Goal: Information Seeking & Learning: Learn about a topic

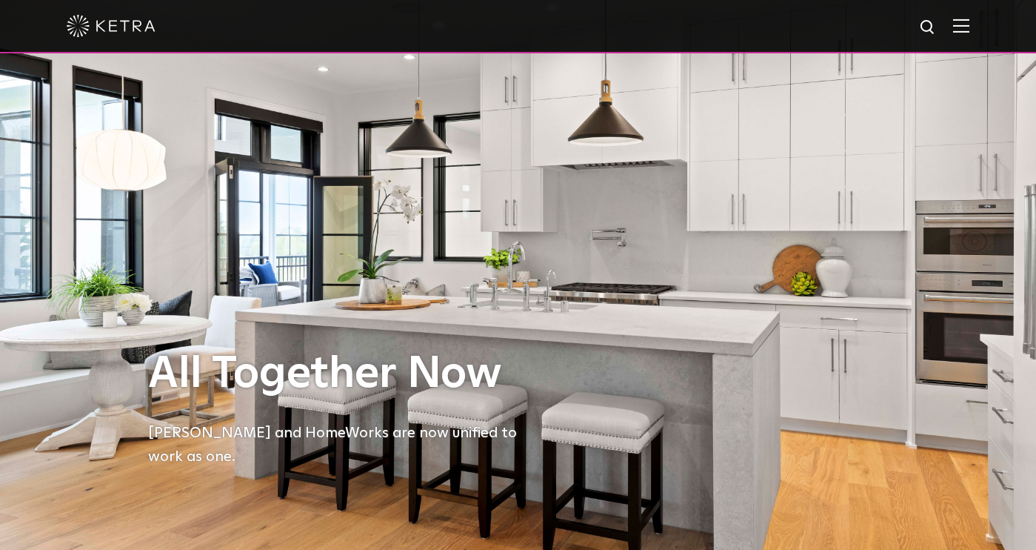
click at [964, 33] on div at bounding box center [518, 26] width 903 height 52
click at [963, 29] on img at bounding box center [961, 26] width 16 height 14
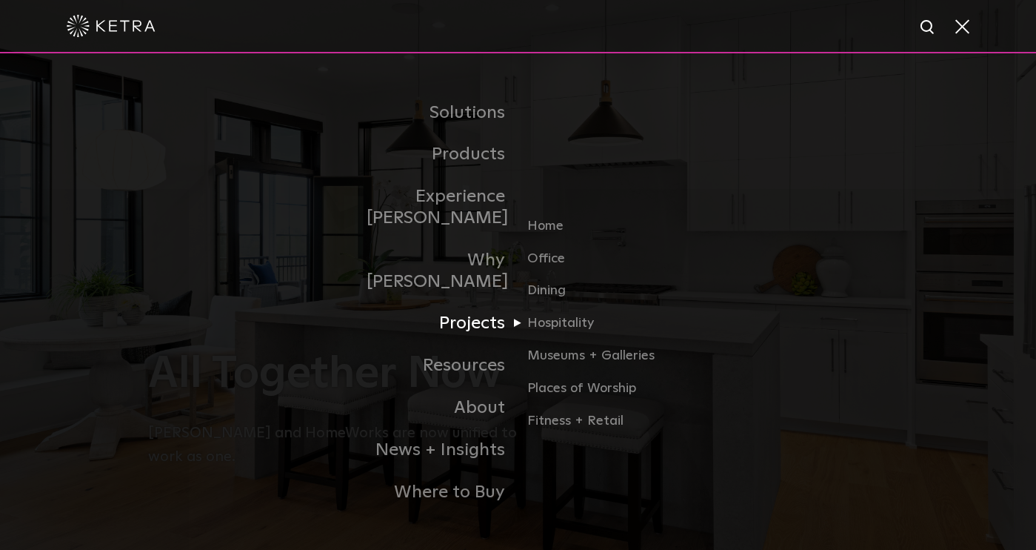
click at [476, 302] on link "Projects" at bounding box center [443, 323] width 152 height 42
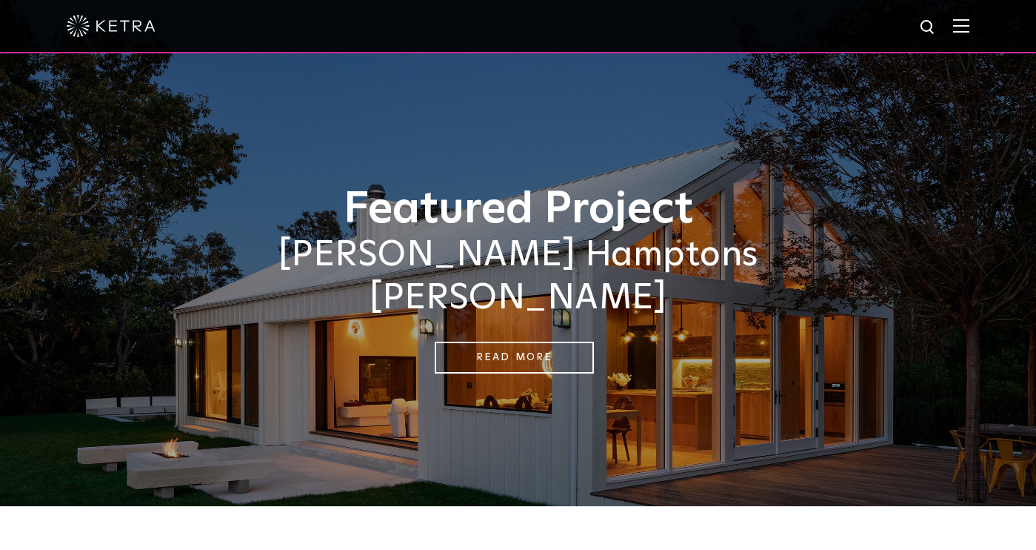
click at [954, 23] on img at bounding box center [961, 26] width 16 height 14
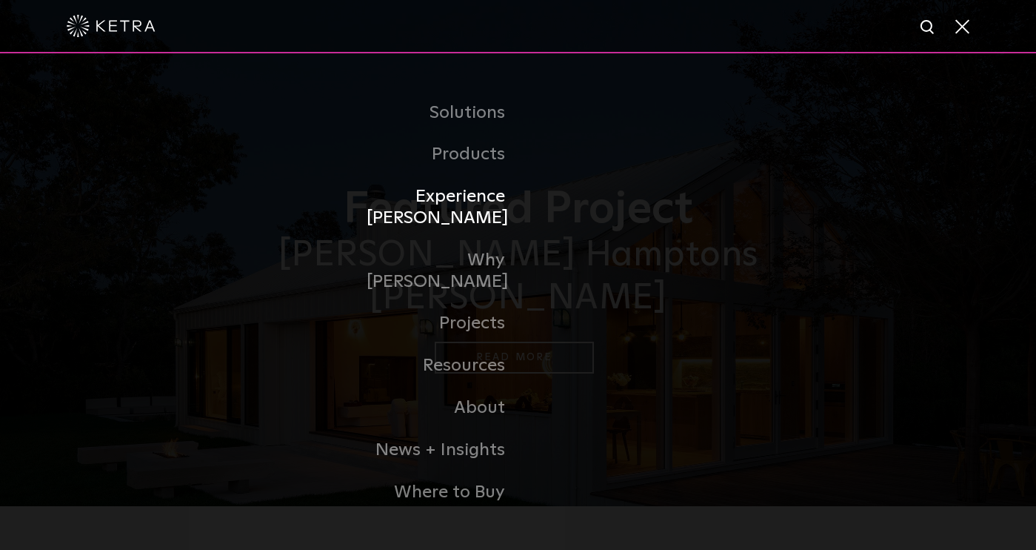
click at [467, 213] on link "Experience [PERSON_NAME]" at bounding box center [443, 208] width 152 height 64
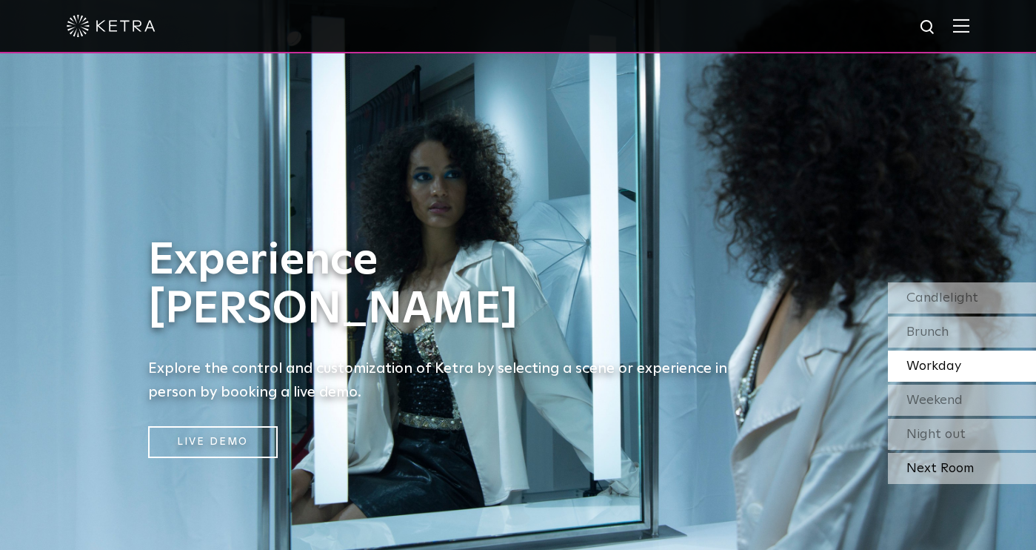
click at [912, 464] on div "Next Room" at bounding box center [962, 468] width 148 height 31
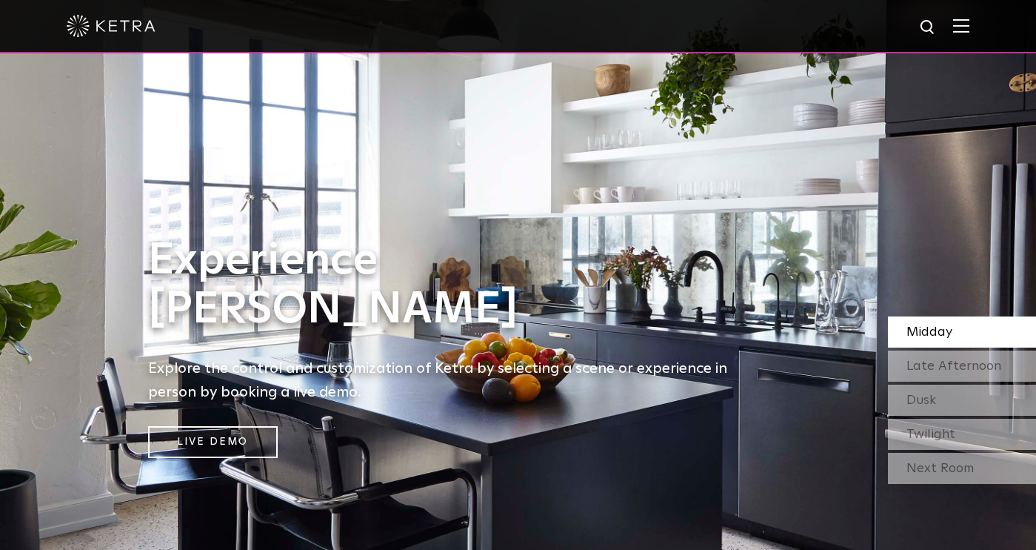
click at [665, 342] on div "Experience [PERSON_NAME] Explore the control and customization of [PERSON_NAME]…" at bounding box center [444, 346] width 622 height 221
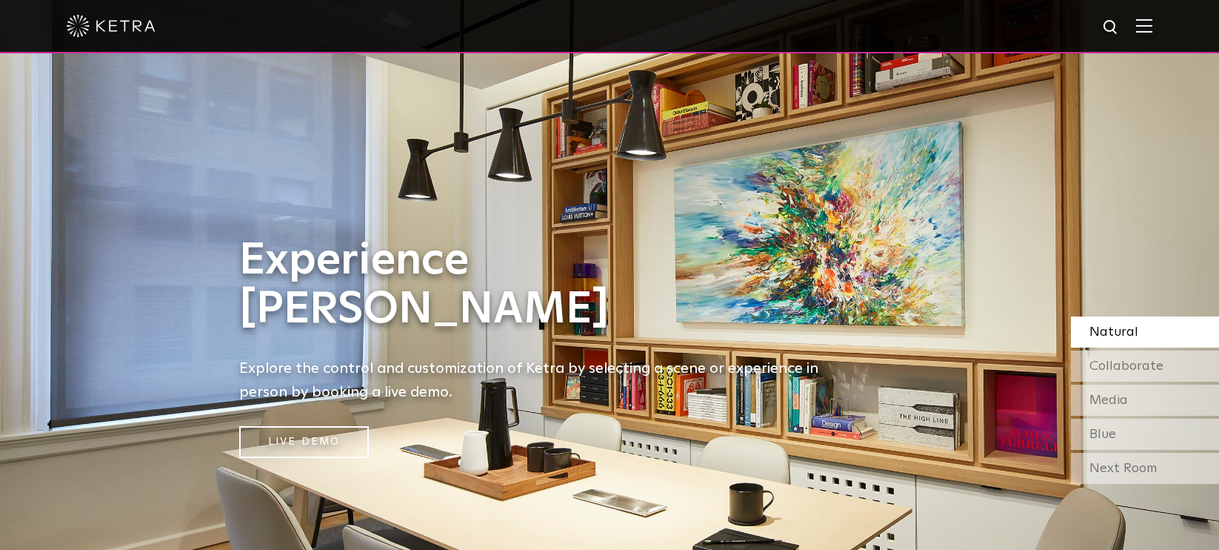
click at [1035, 330] on div "Natural" at bounding box center [1145, 331] width 148 height 31
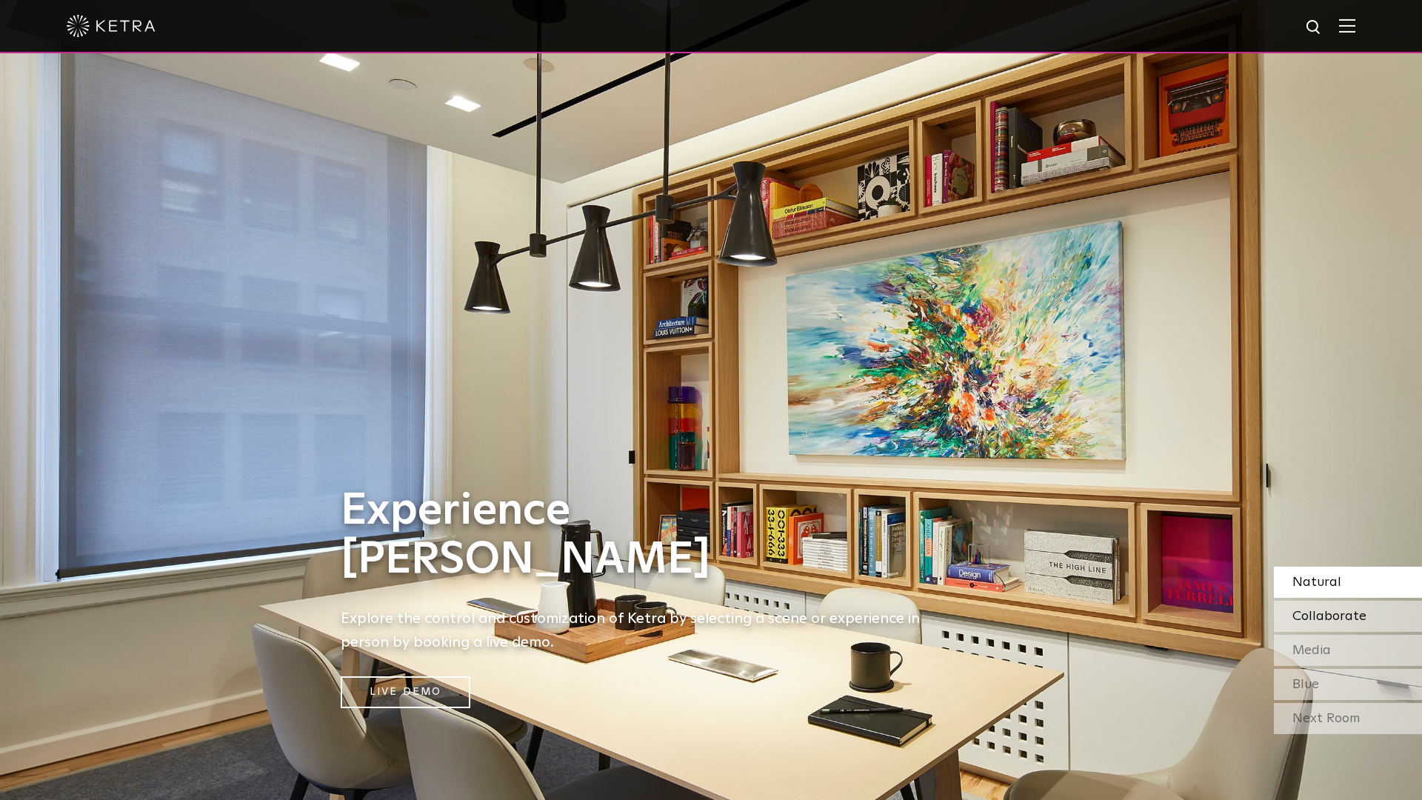
click at [1035, 549] on span "Collaborate" at bounding box center [1329, 616] width 74 height 13
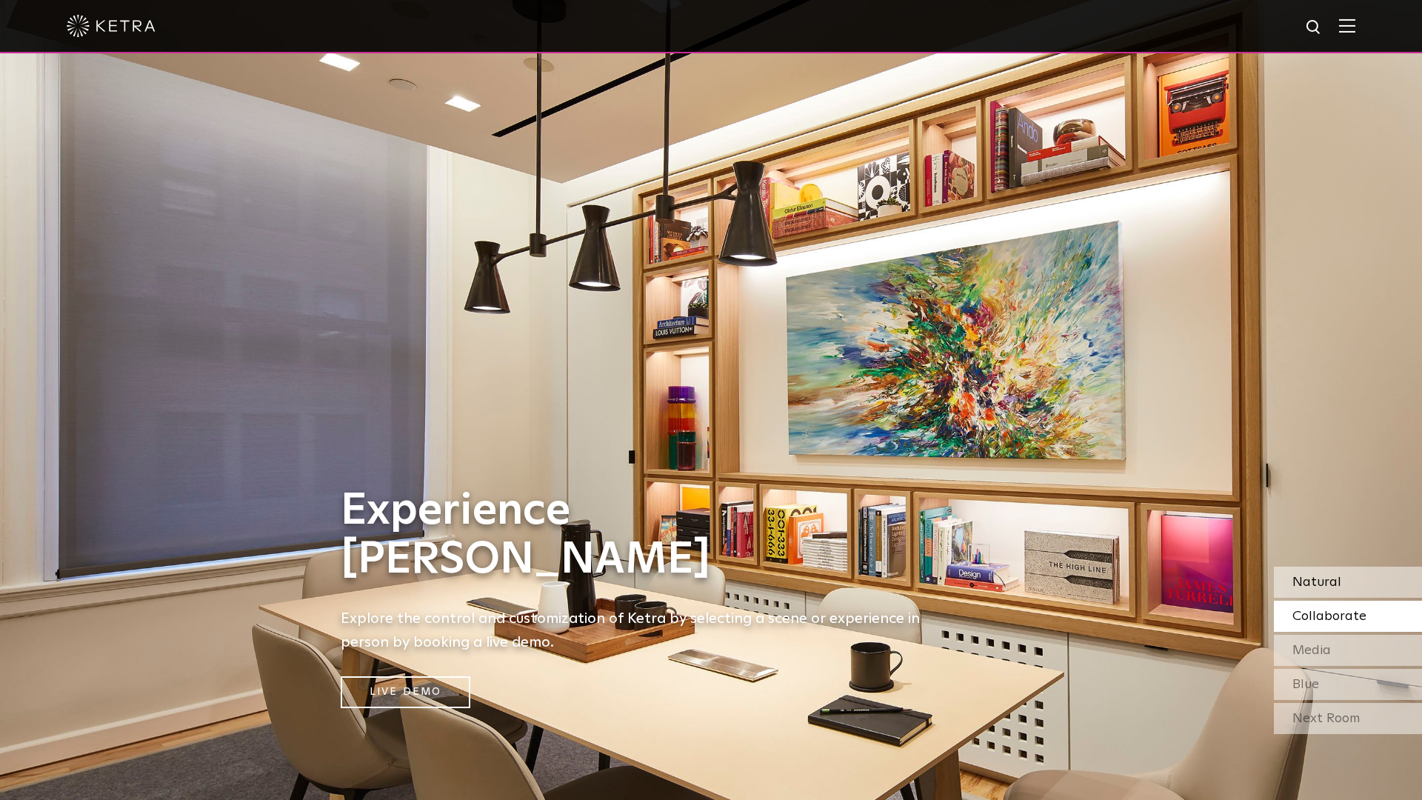
click at [1035, 549] on div "Natural" at bounding box center [1348, 582] width 148 height 31
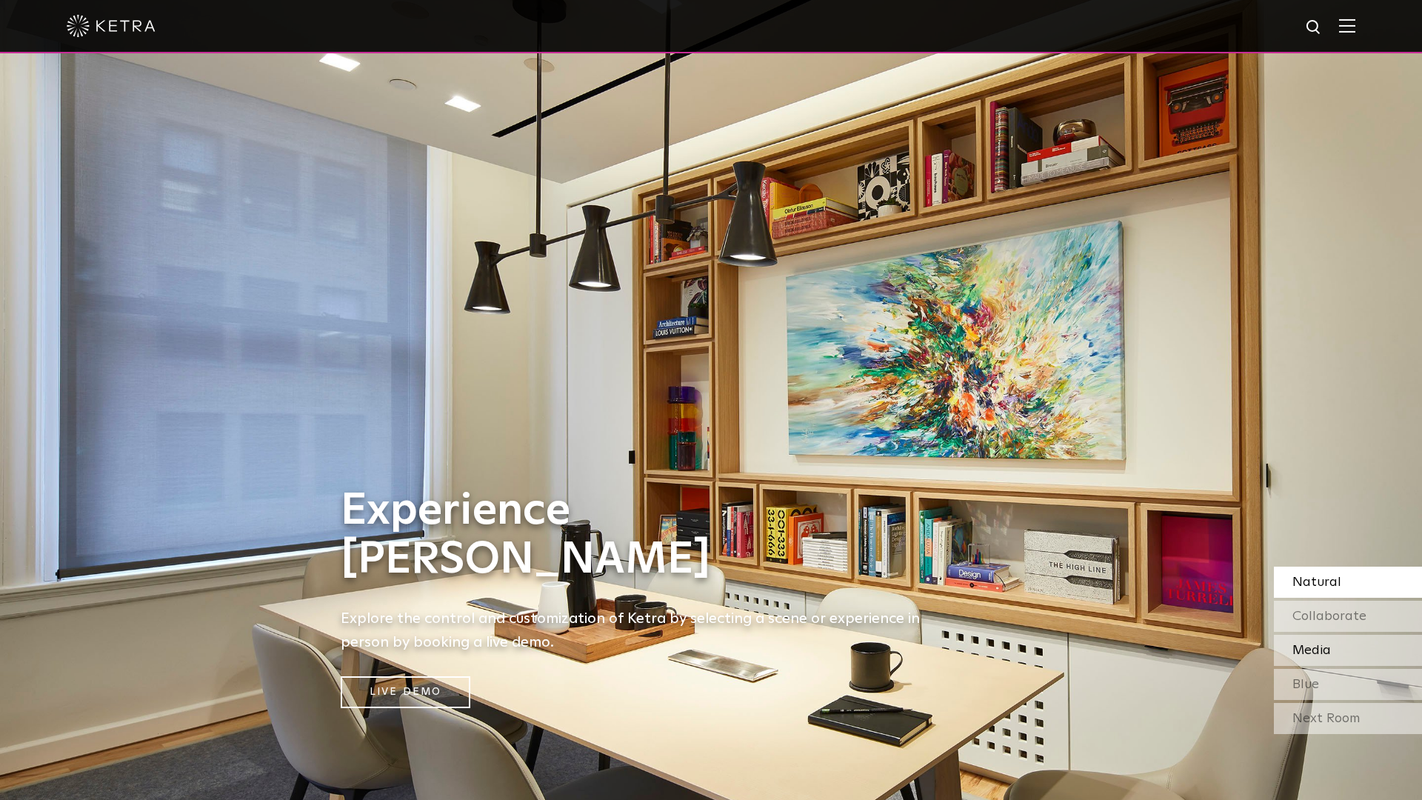
click at [1035, 549] on span "Media" at bounding box center [1311, 650] width 39 height 13
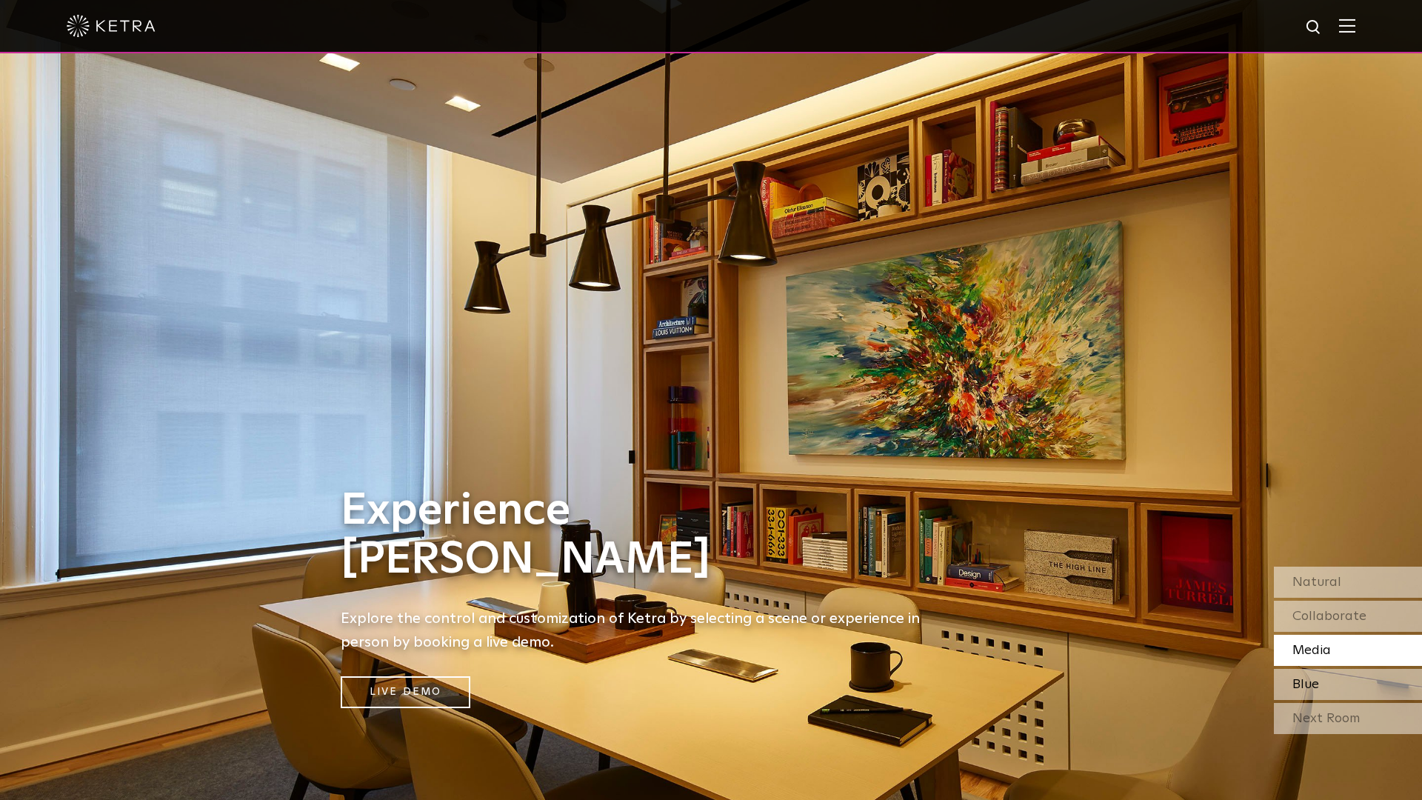
click at [1035, 549] on div "Blue" at bounding box center [1348, 684] width 148 height 31
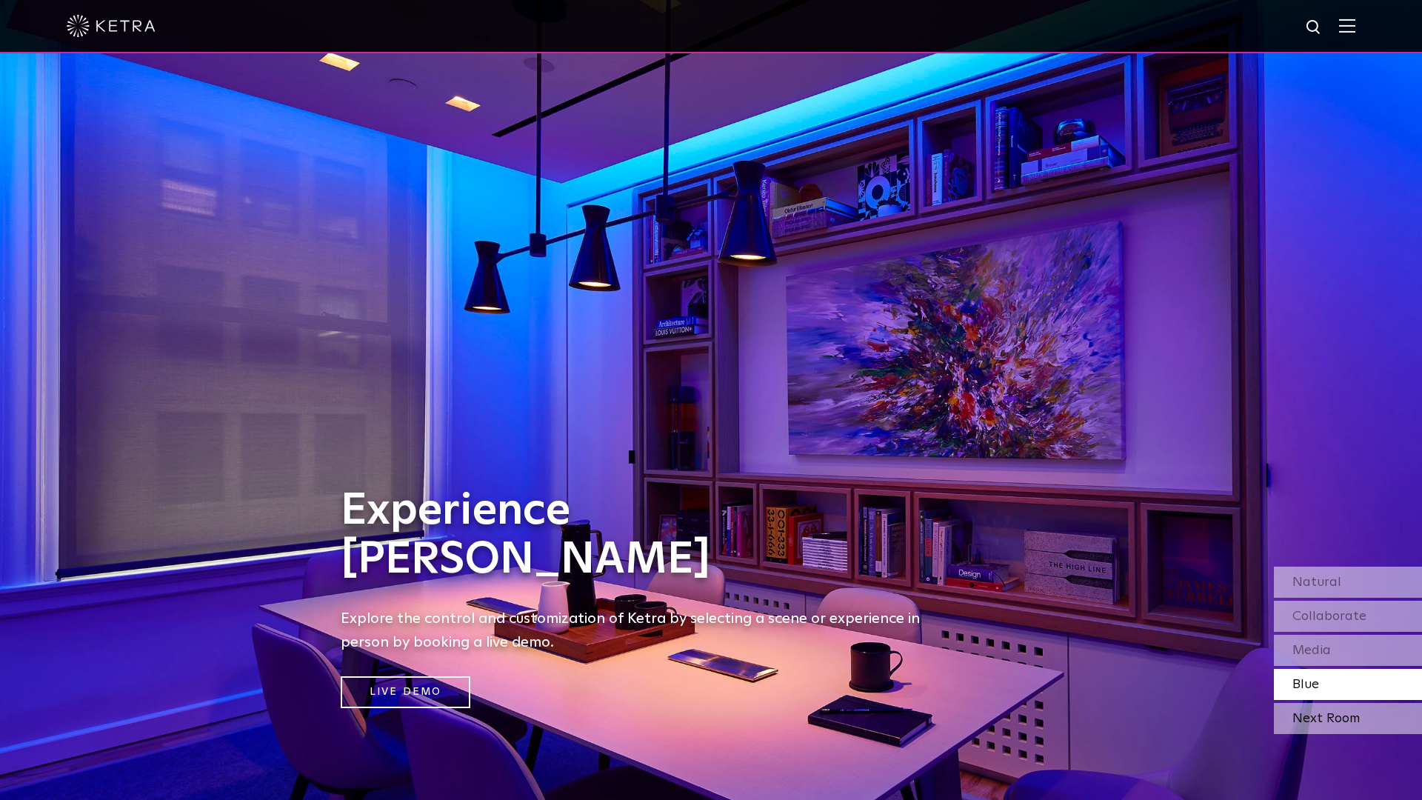
click at [1035, 549] on div "Next Room" at bounding box center [1348, 718] width 148 height 31
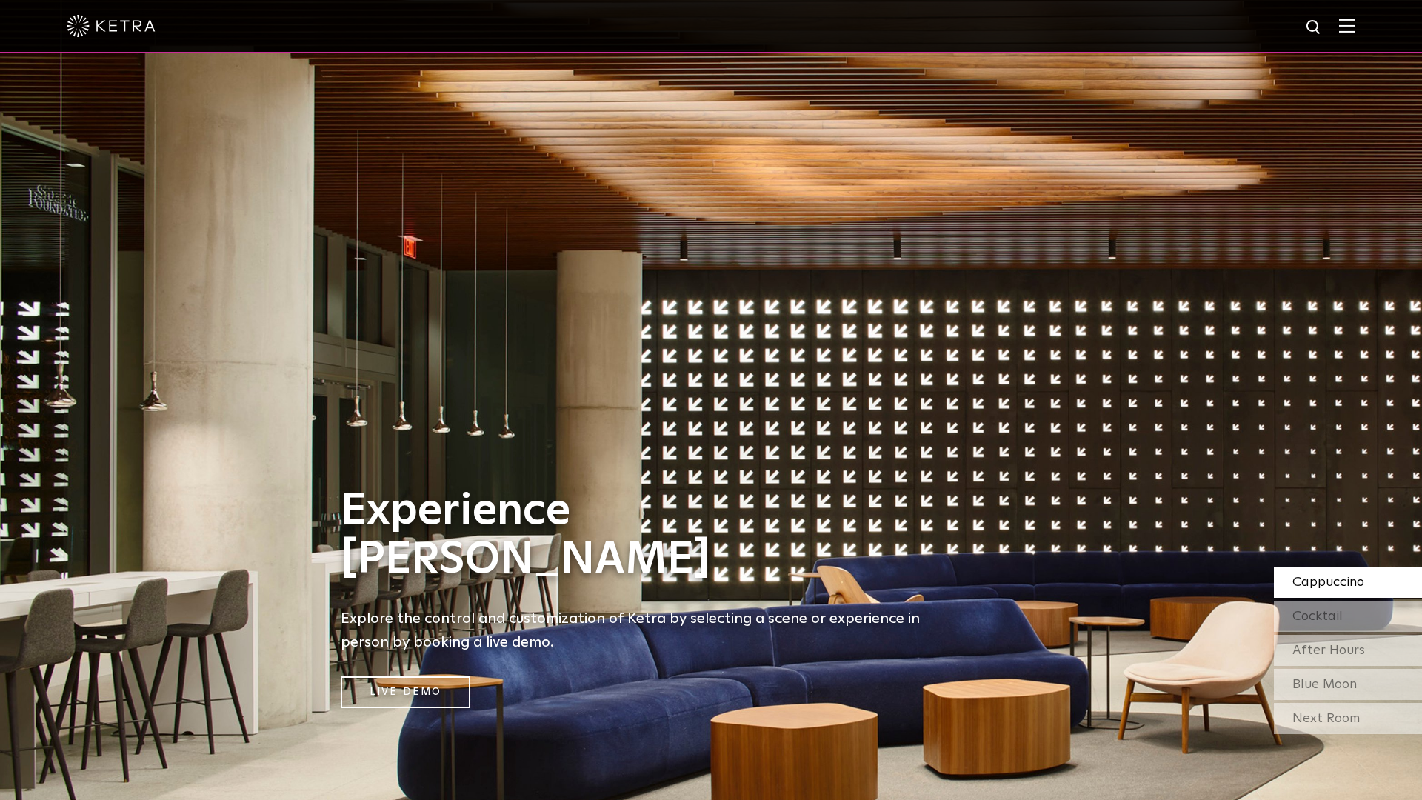
click at [1035, 529] on img at bounding box center [711, 400] width 1422 height 800
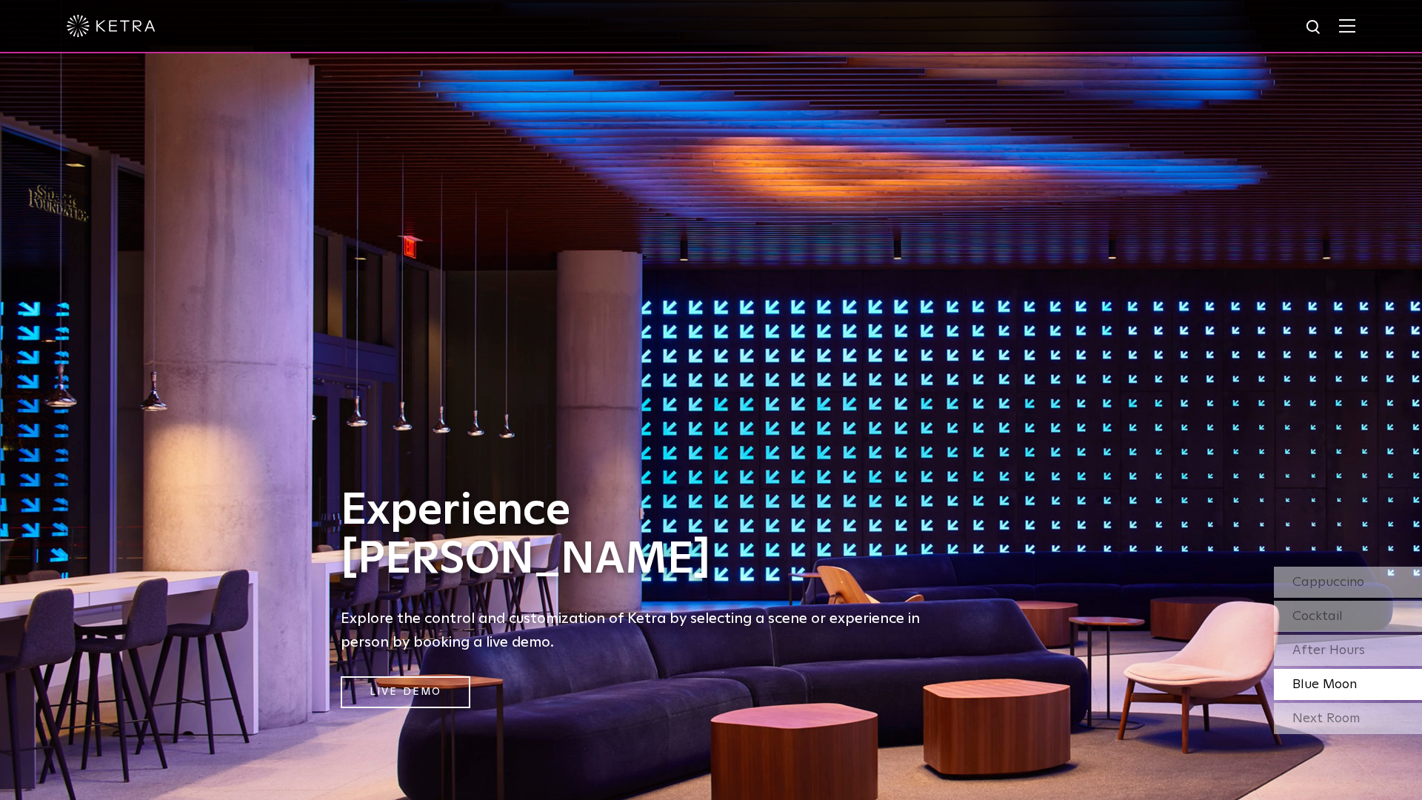
click at [1035, 549] on div "Cappuccino Cocktail After Hours Blue Moon" at bounding box center [1348, 633] width 148 height 133
click at [1035, 549] on span "Cappuccino" at bounding box center [1328, 582] width 72 height 13
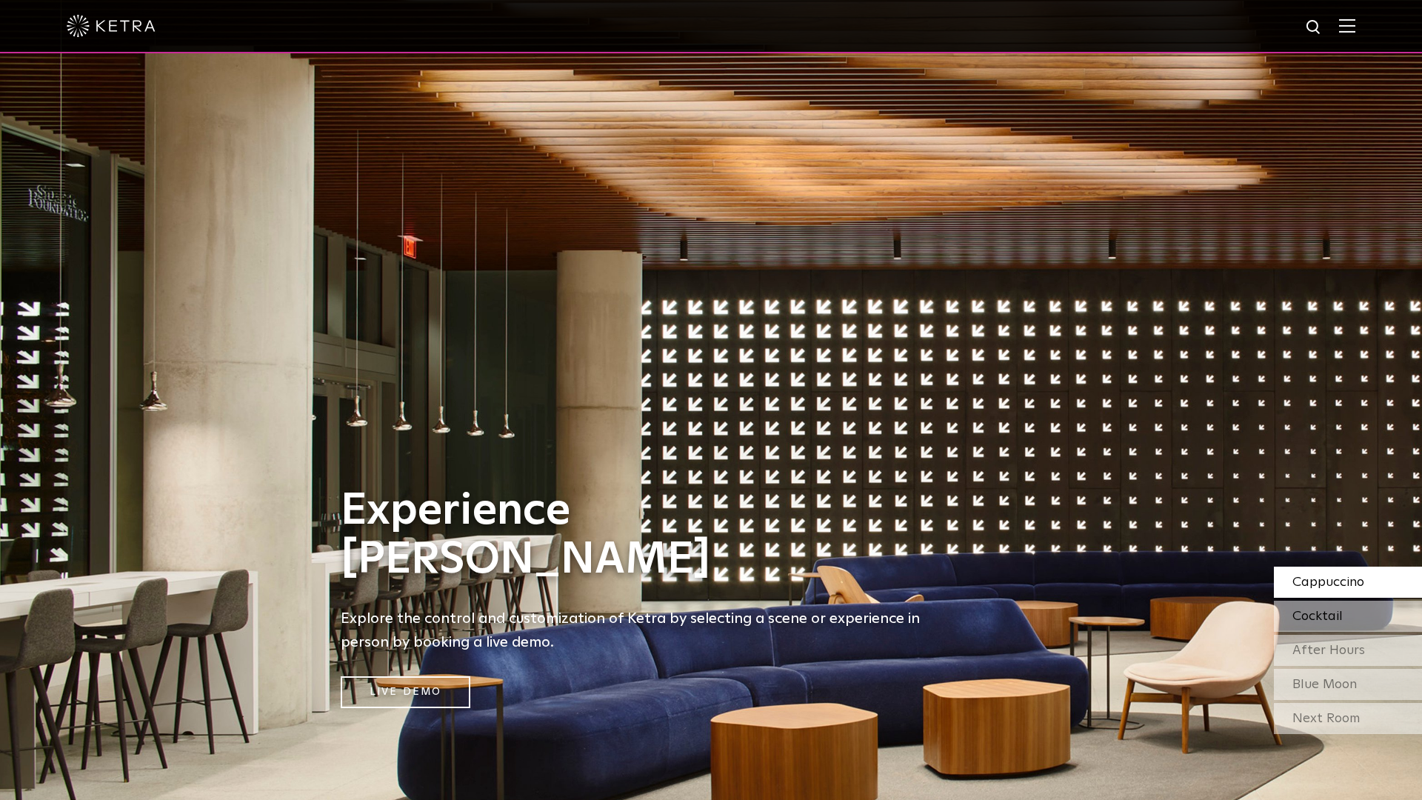
click at [1035, 549] on span "Cocktail" at bounding box center [1317, 616] width 50 height 13
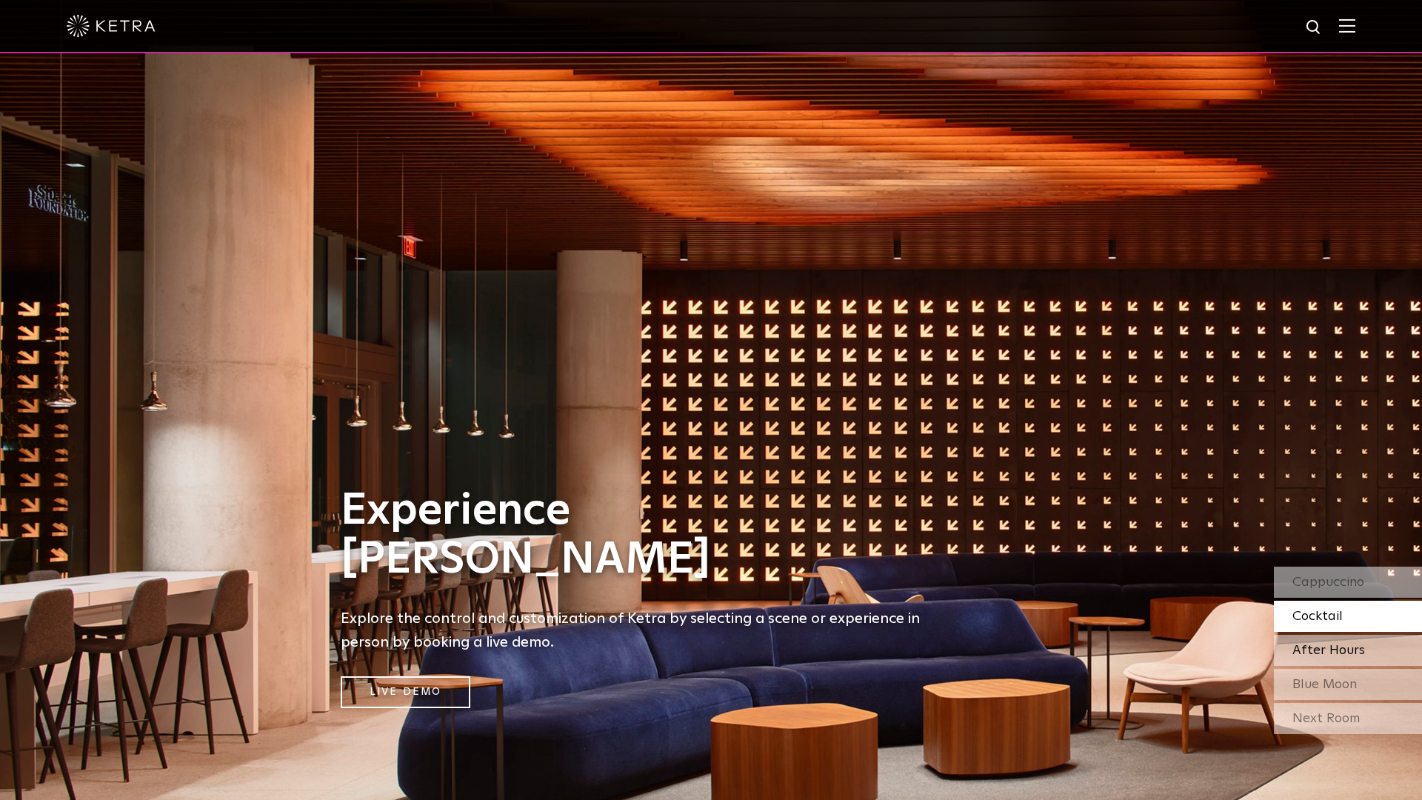
click at [1035, 549] on span "After Hours" at bounding box center [1328, 650] width 73 height 13
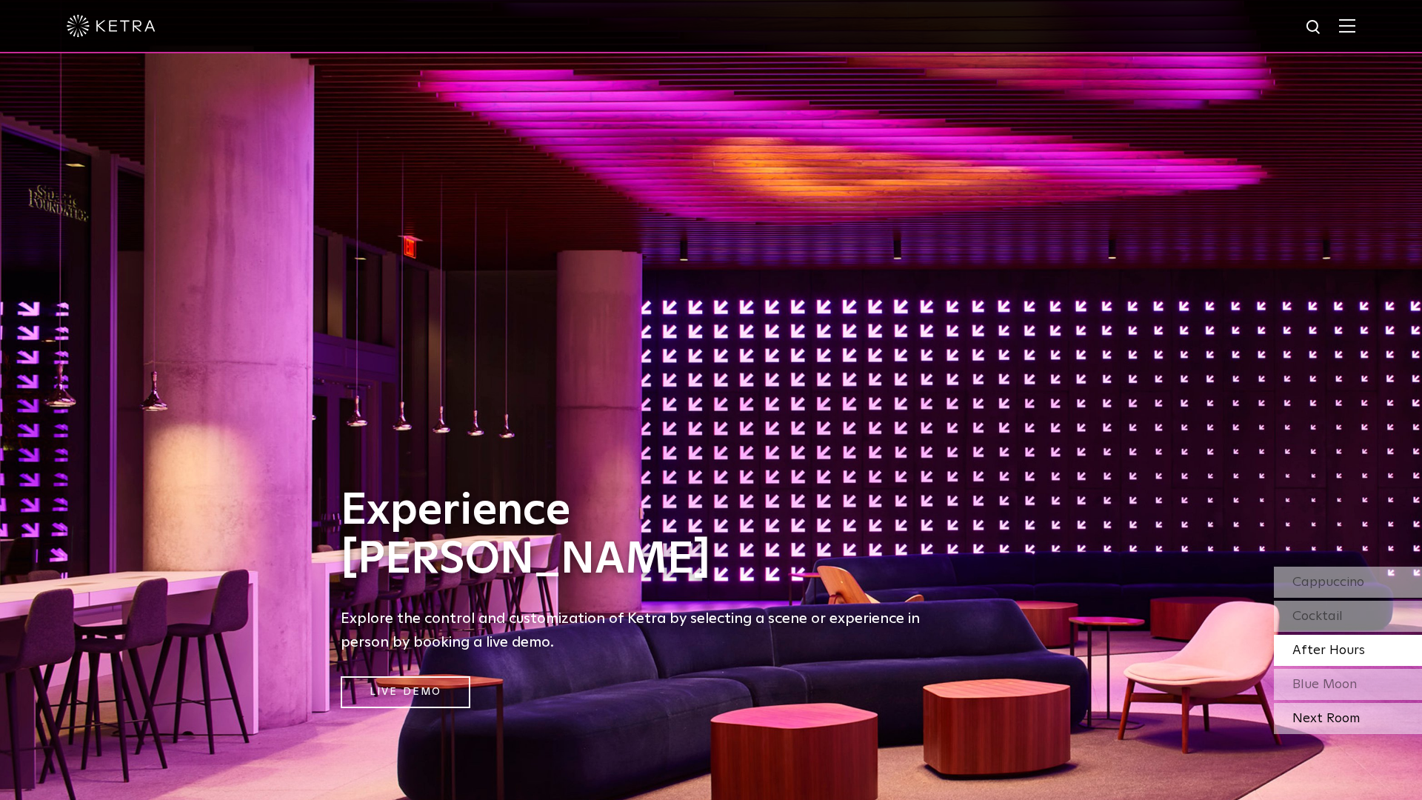
click at [1035, 549] on div "Next Room" at bounding box center [1348, 718] width 148 height 31
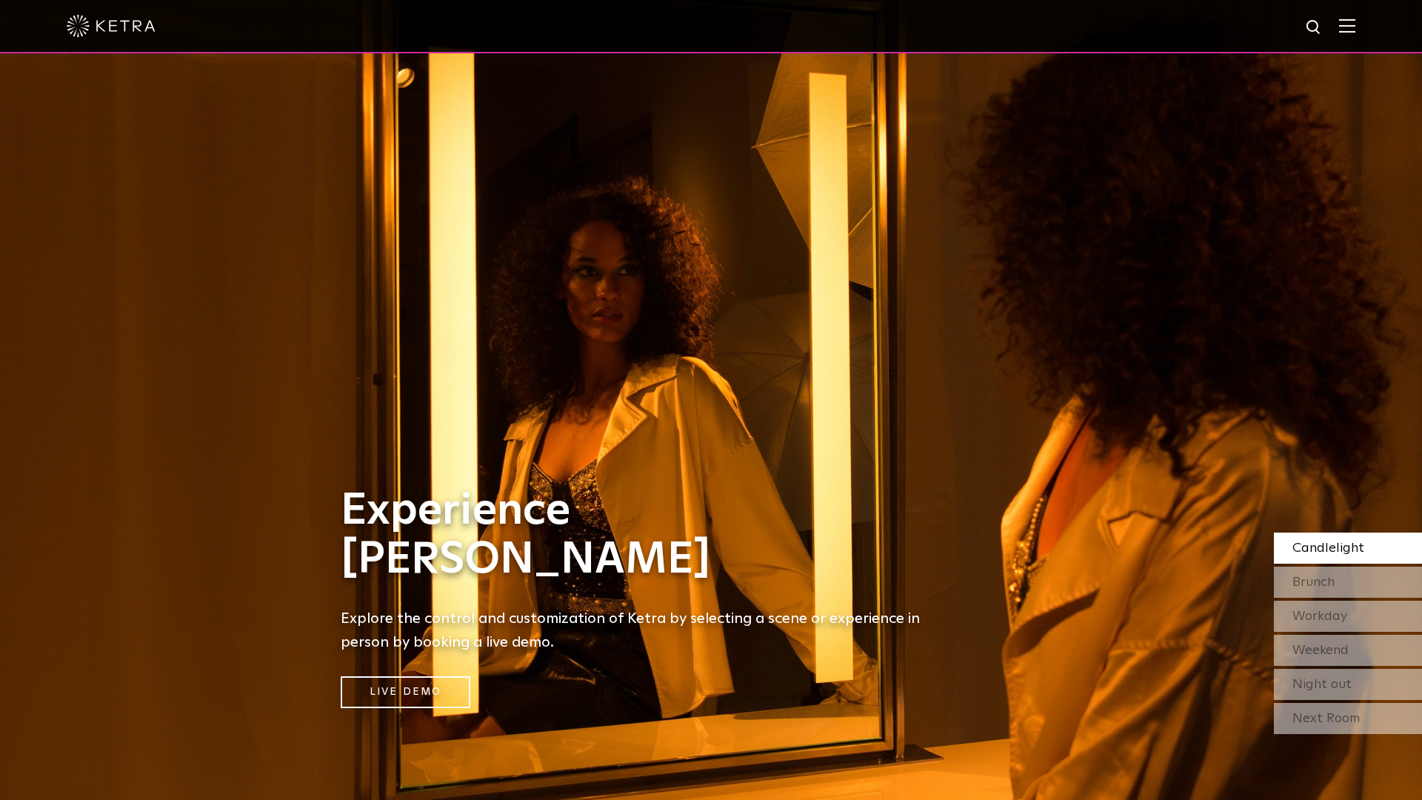
click at [1035, 33] on span at bounding box center [1347, 26] width 16 height 15
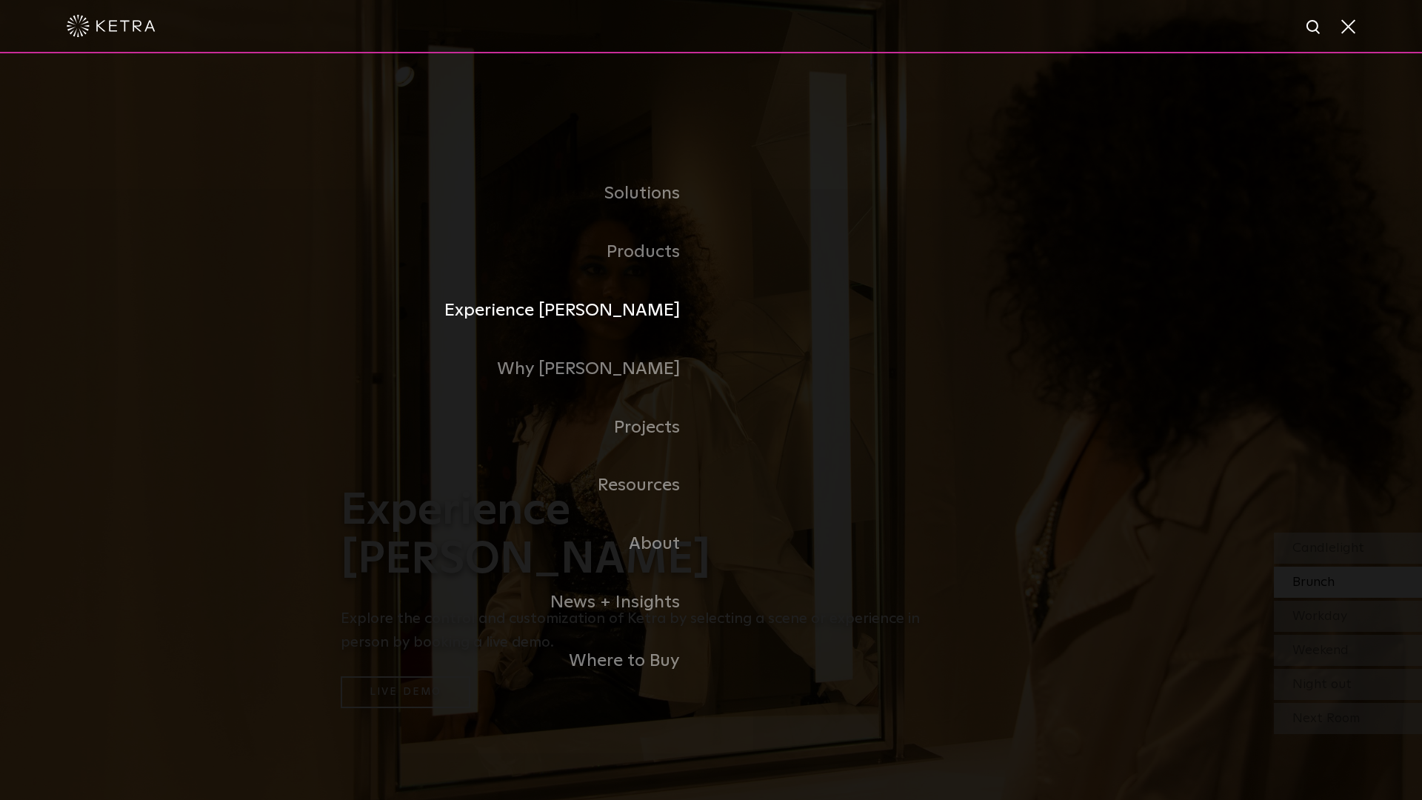
click at [663, 306] on link "Experience Ketra" at bounding box center [526, 310] width 370 height 59
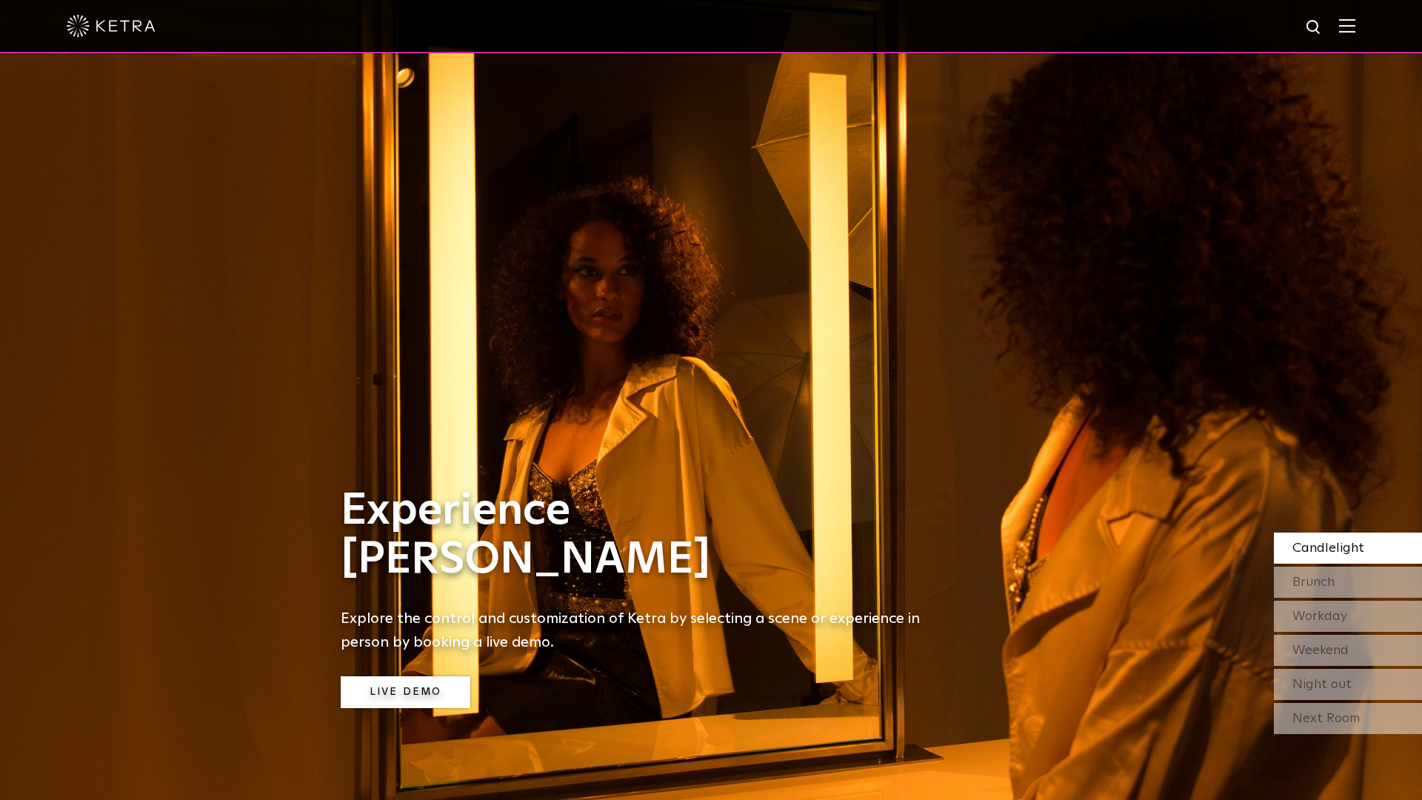
click at [409, 682] on link "Live Demo" at bounding box center [406, 692] width 130 height 32
click at [150, 26] on img at bounding box center [111, 26] width 89 height 22
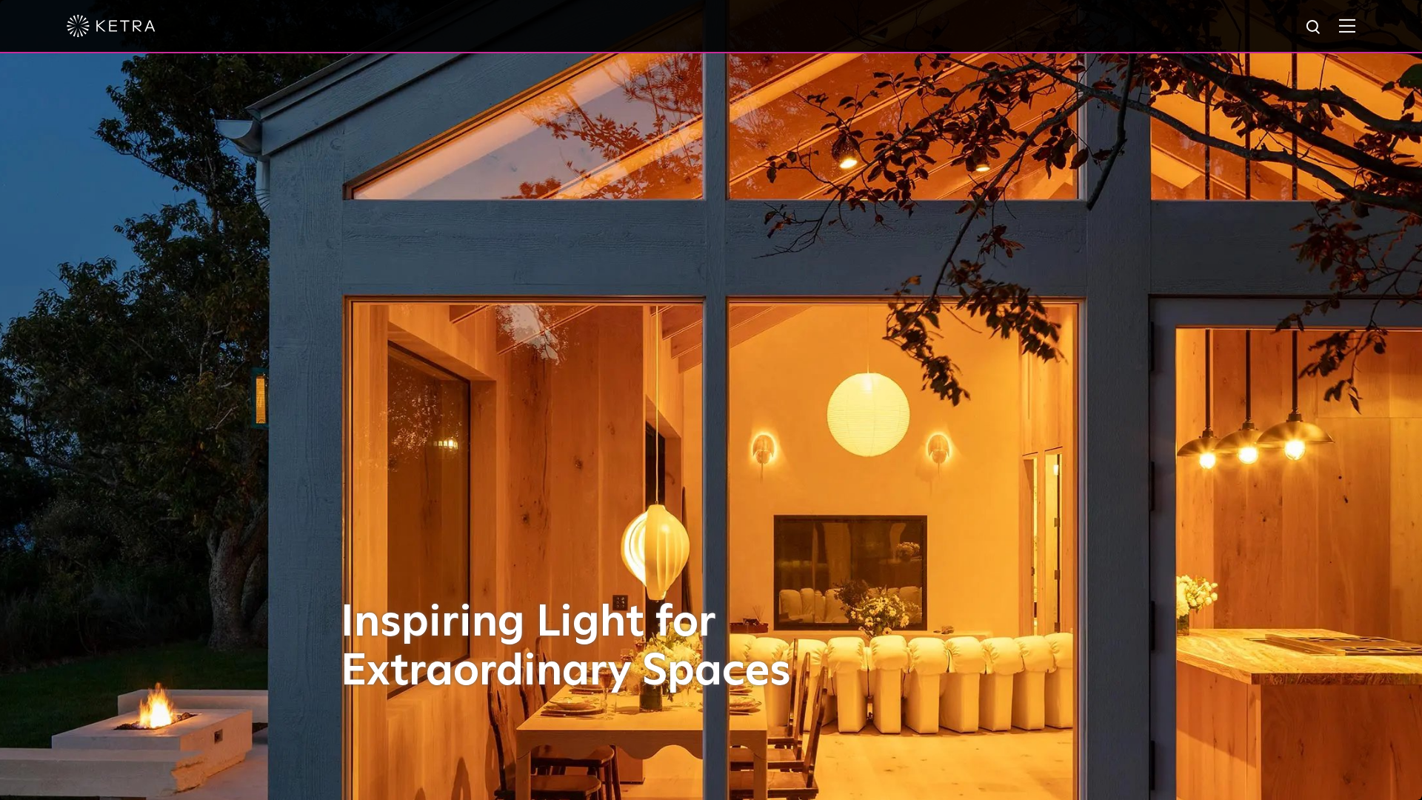
click at [1347, 23] on img at bounding box center [1347, 26] width 16 height 14
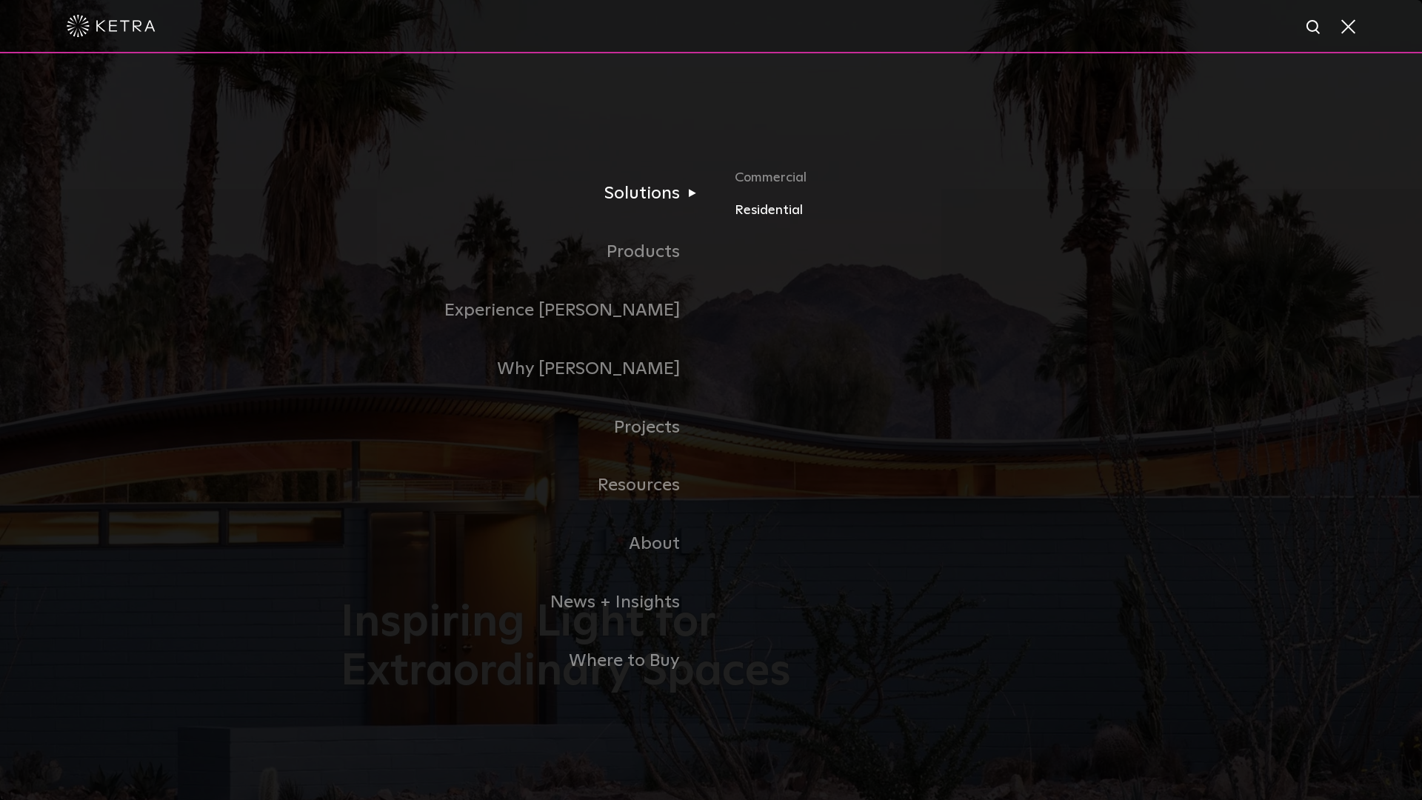
click at [742, 214] on link "Residential" at bounding box center [908, 209] width 347 height 21
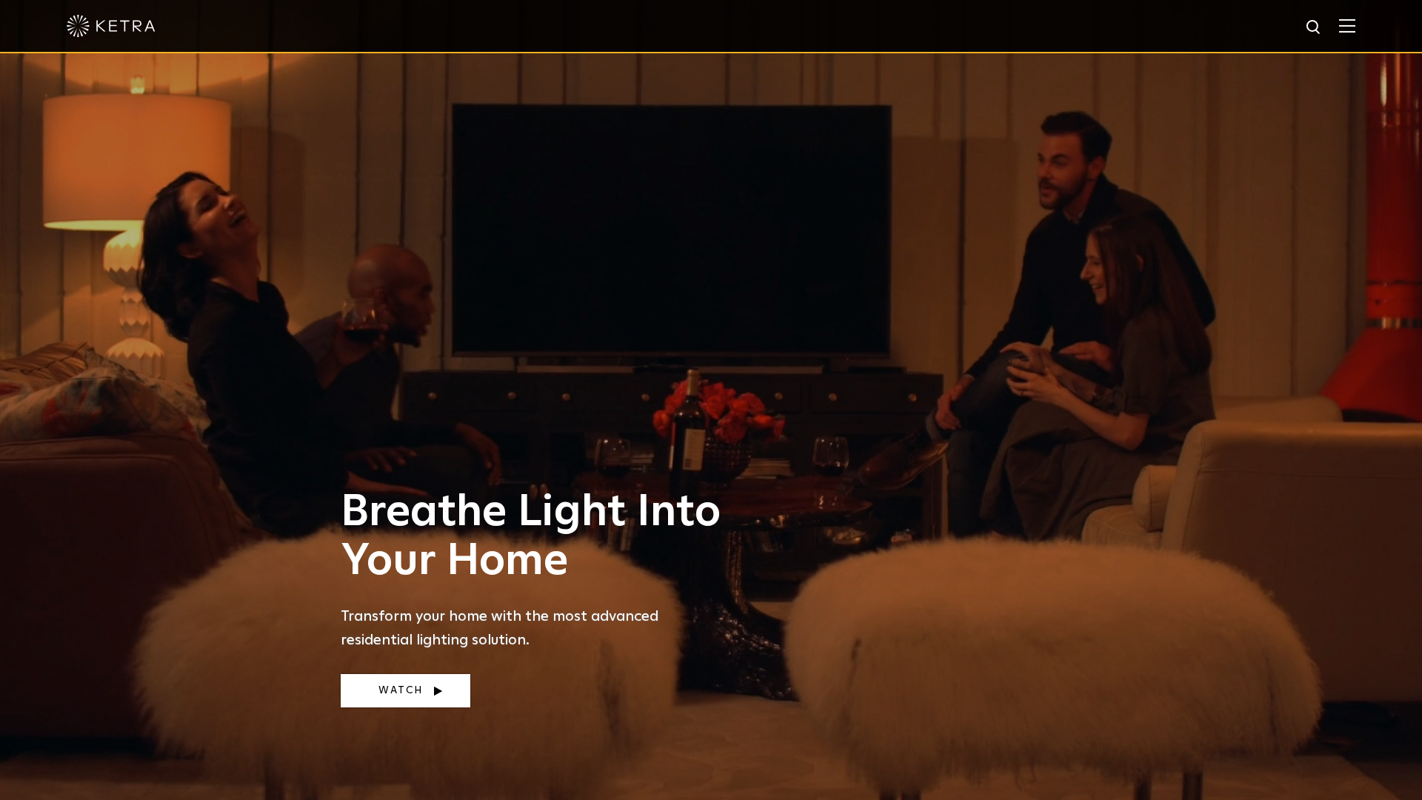
click at [410, 683] on link "Watch" at bounding box center [406, 690] width 130 height 33
click at [1352, 25] on img at bounding box center [1347, 26] width 16 height 14
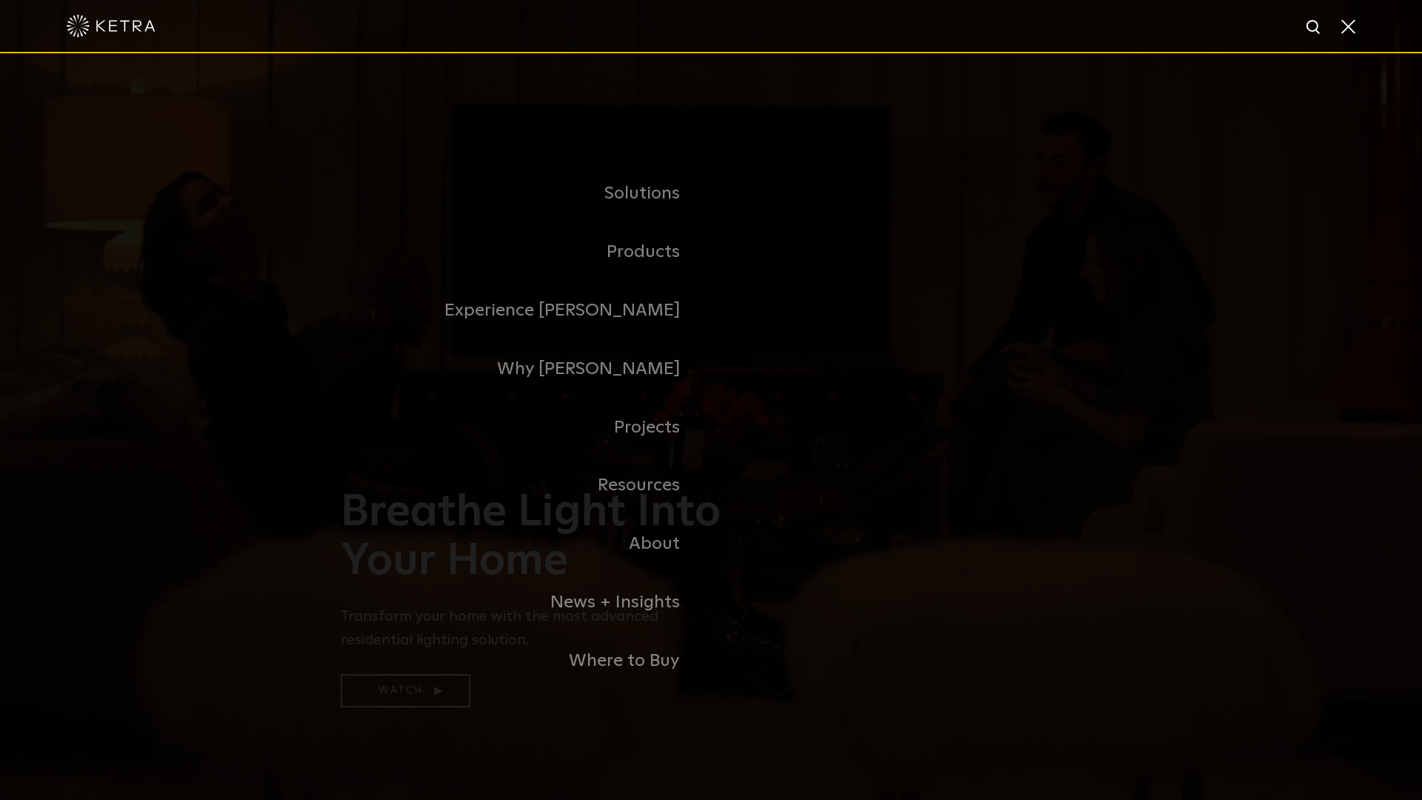
click at [119, 30] on img at bounding box center [111, 26] width 89 height 22
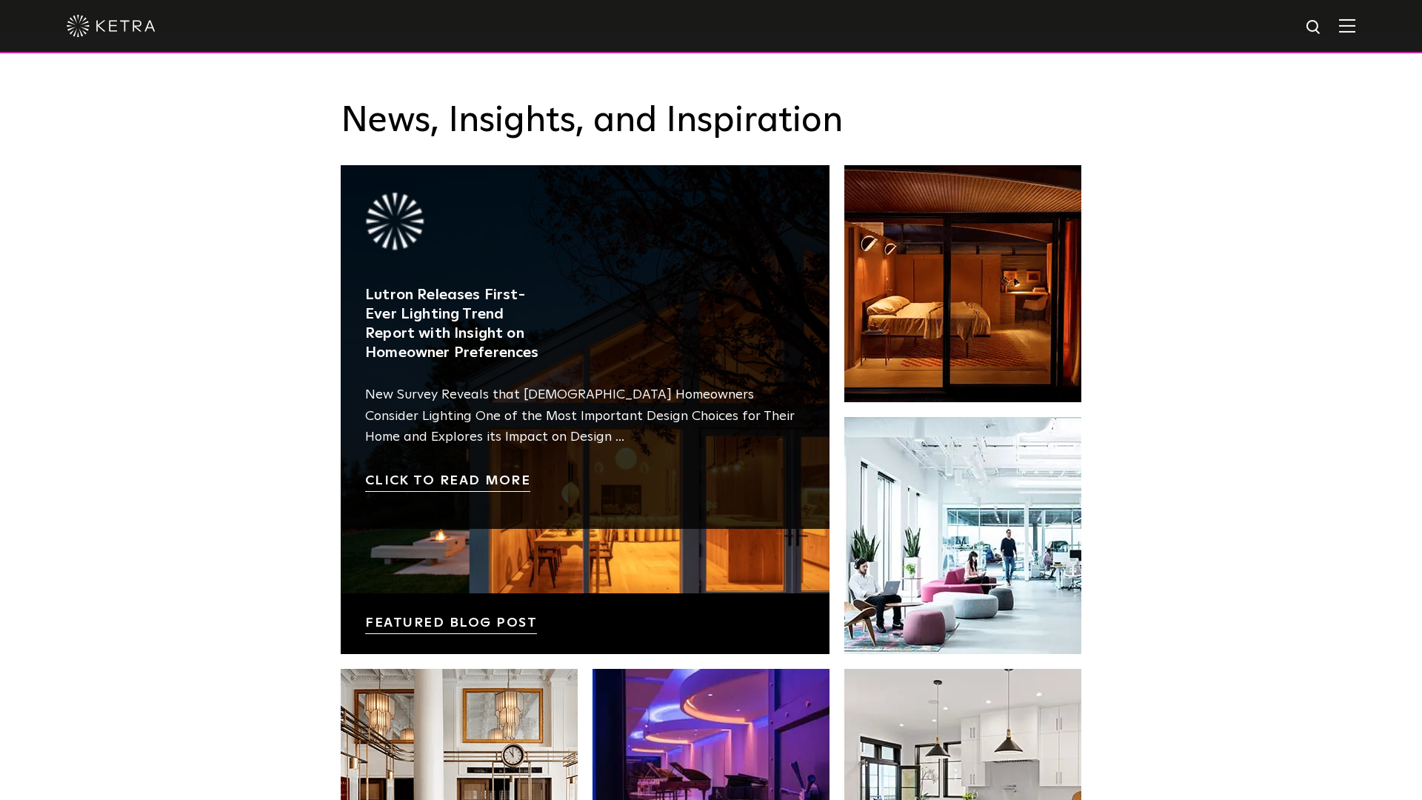
scroll to position [2435, 0]
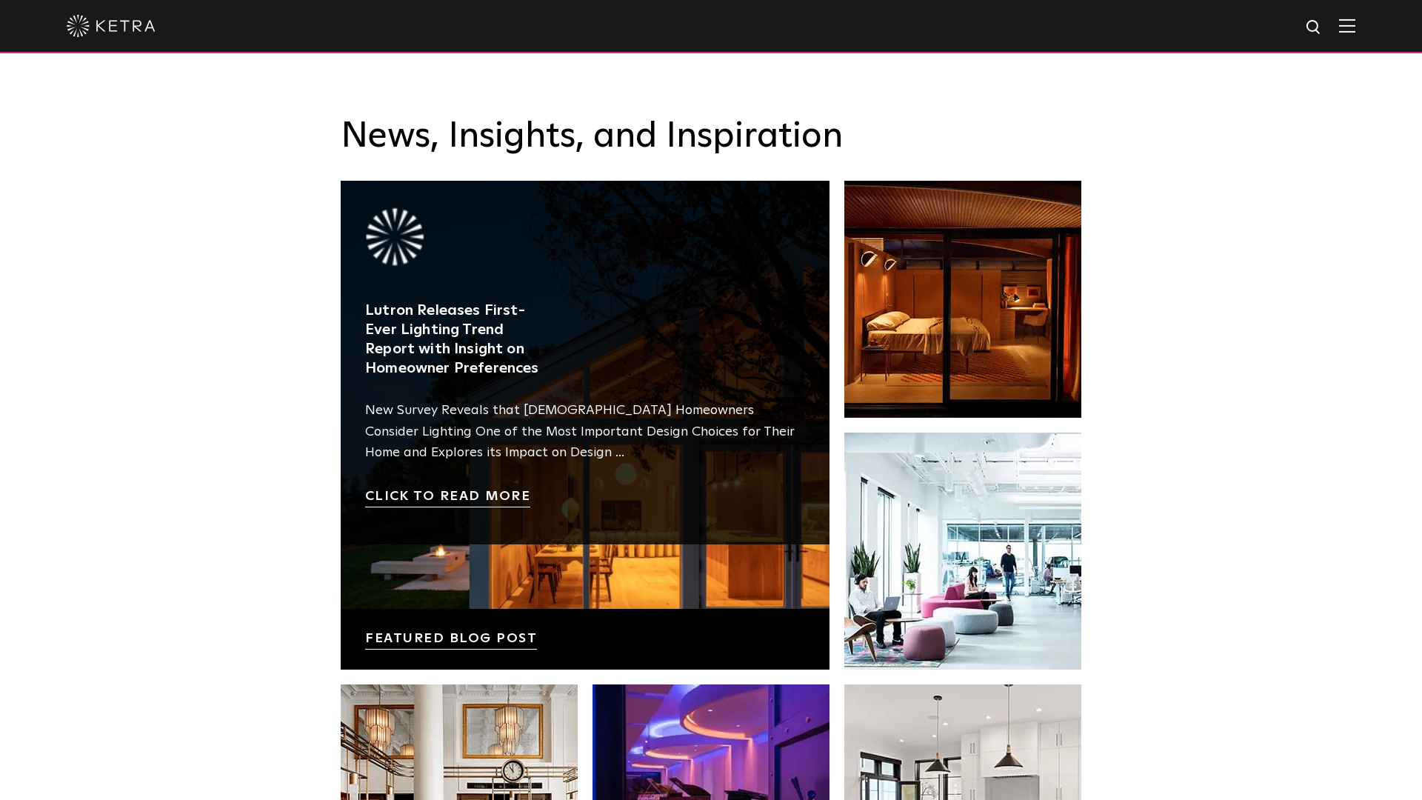
click at [550, 607] on link at bounding box center [585, 425] width 489 height 489
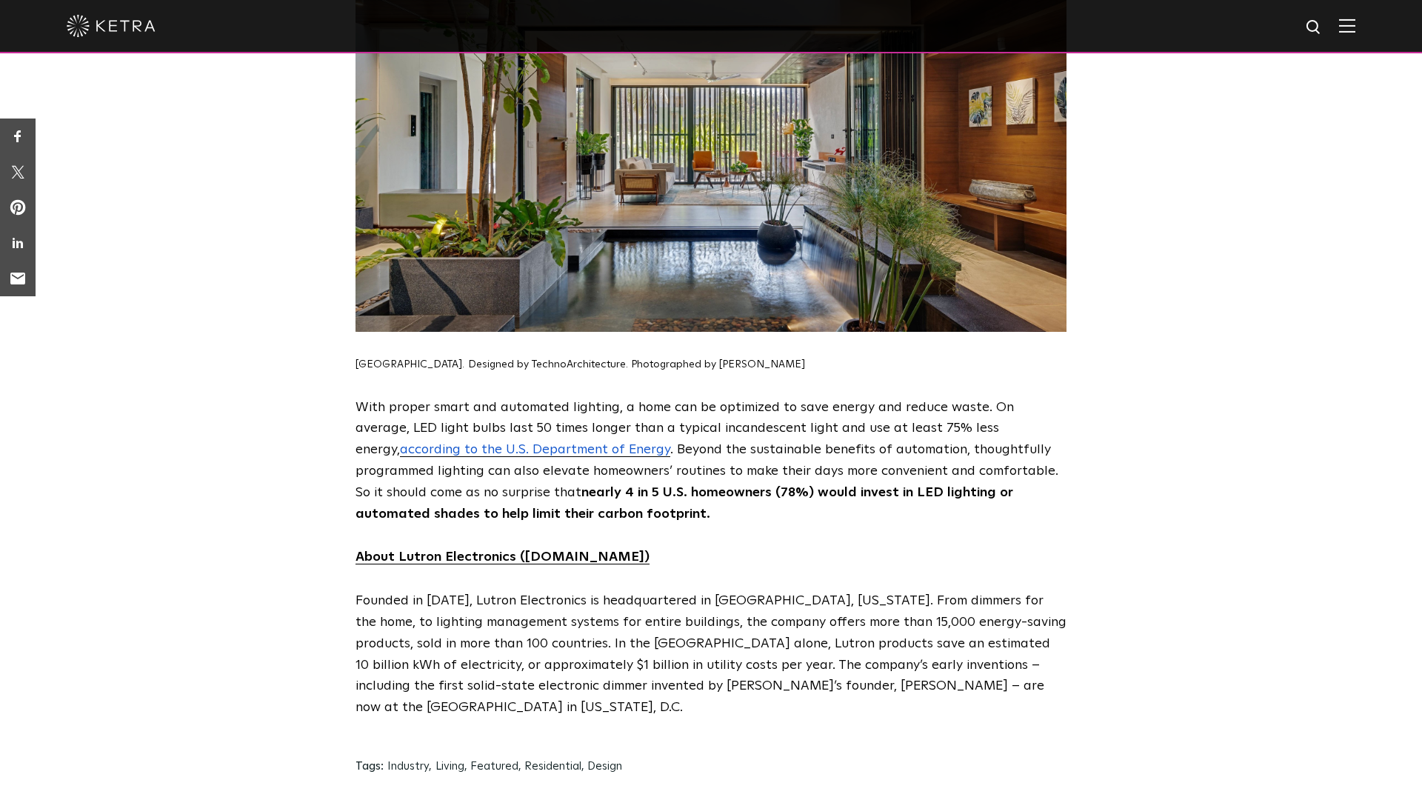
scroll to position [6562, 0]
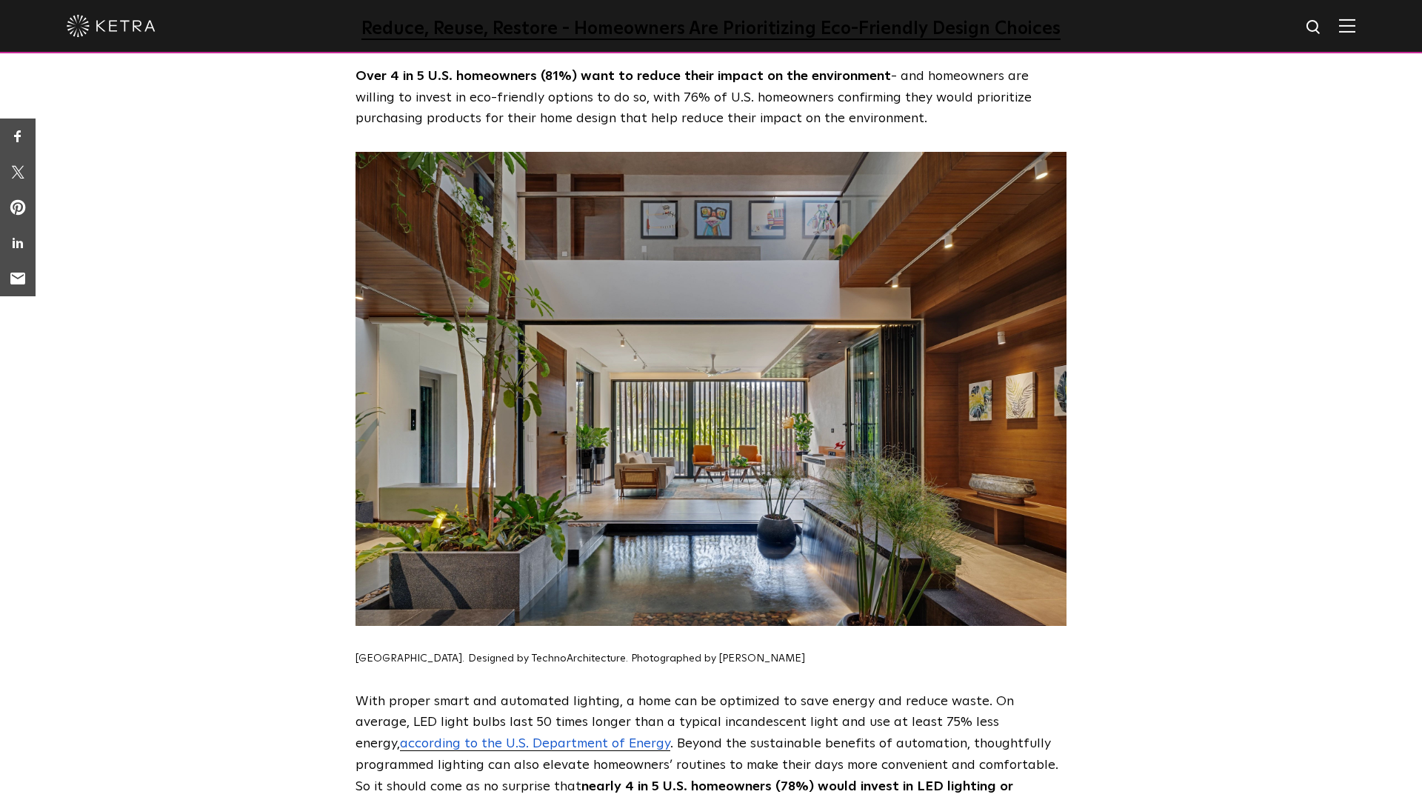
click at [1336, 39] on div at bounding box center [711, 26] width 1289 height 52
click at [131, 27] on img at bounding box center [111, 26] width 89 height 22
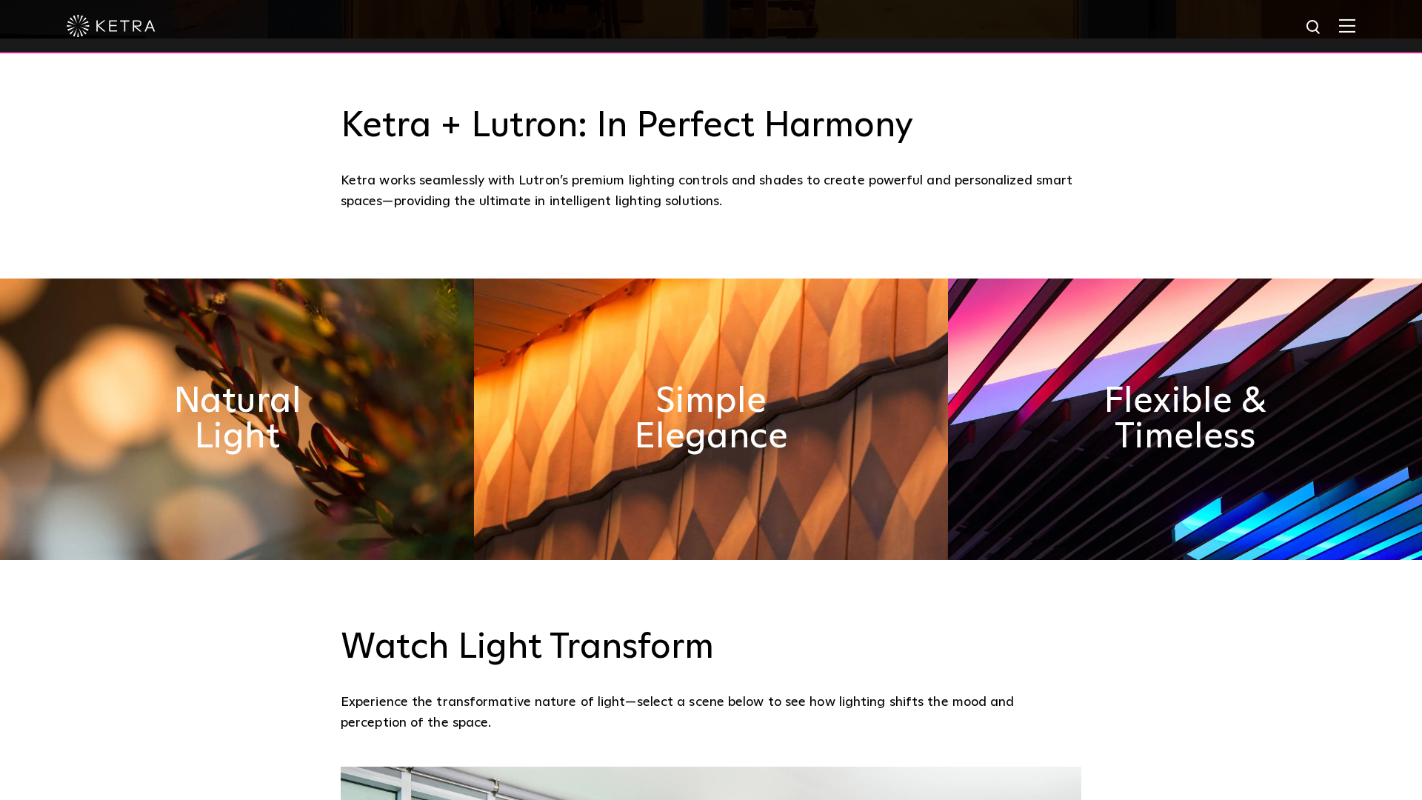
scroll to position [775, 0]
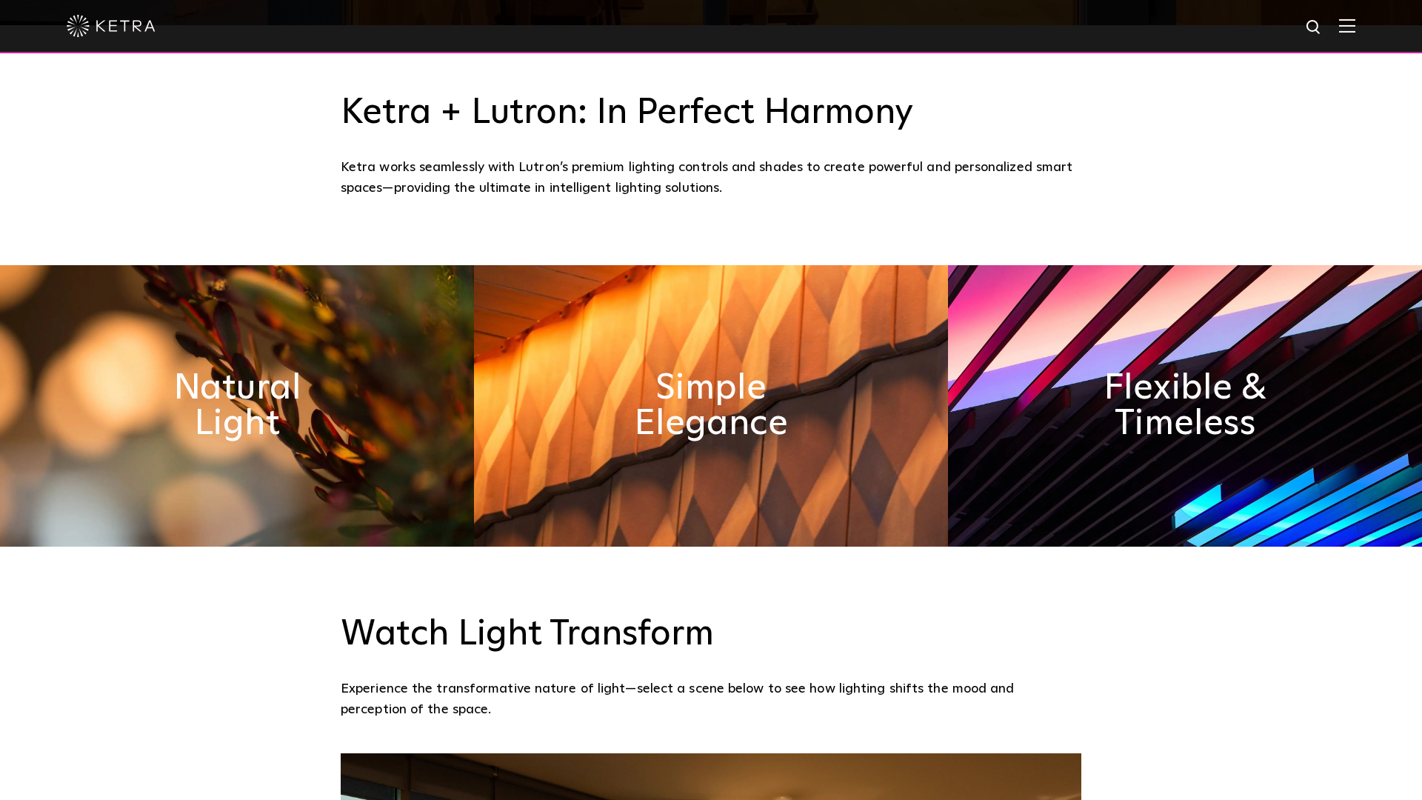
click at [1347, 30] on img at bounding box center [1347, 26] width 16 height 14
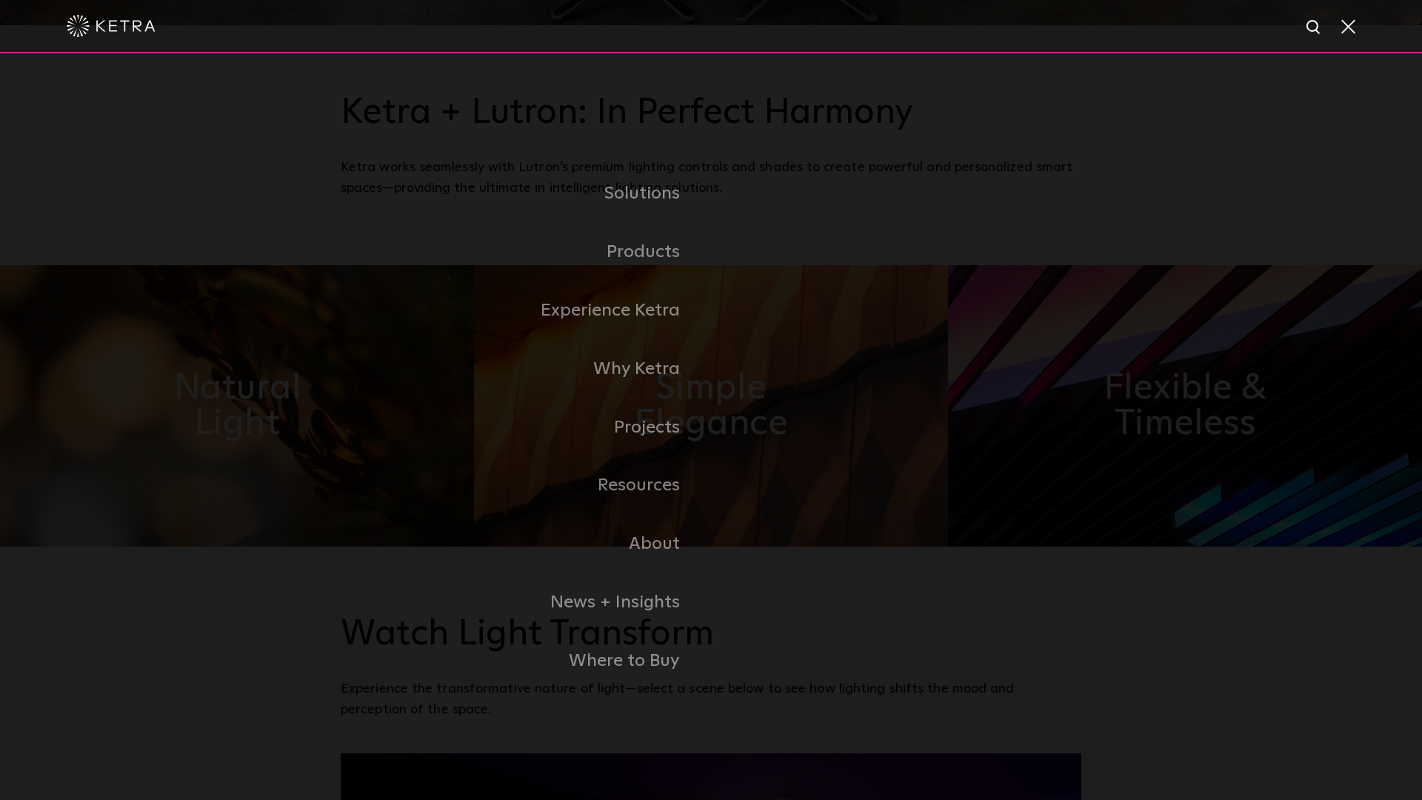
click at [127, 19] on img at bounding box center [111, 26] width 89 height 22
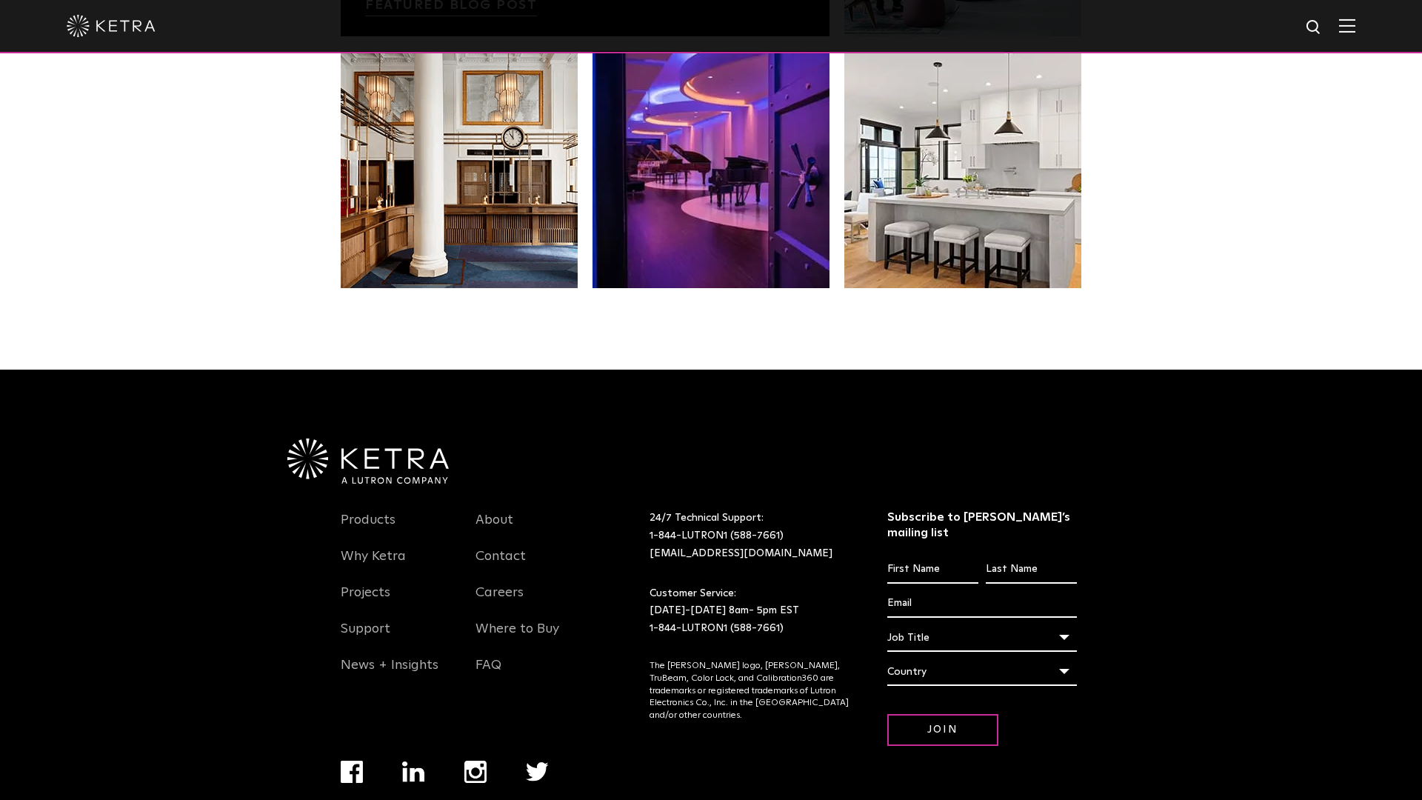
scroll to position [3070, 0]
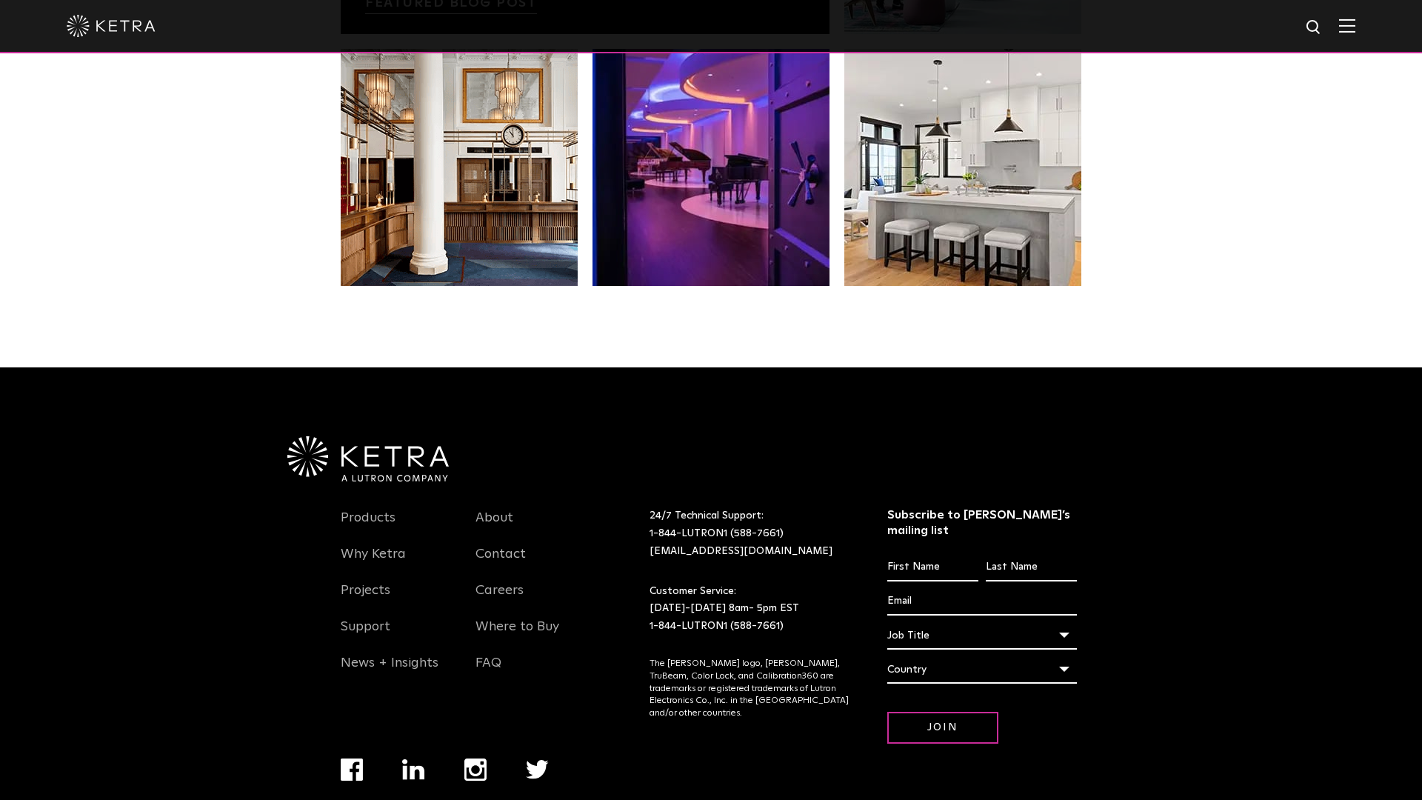
click at [476, 759] on img "Navigation Menu" at bounding box center [475, 769] width 22 height 22
